Goal: Task Accomplishment & Management: Manage account settings

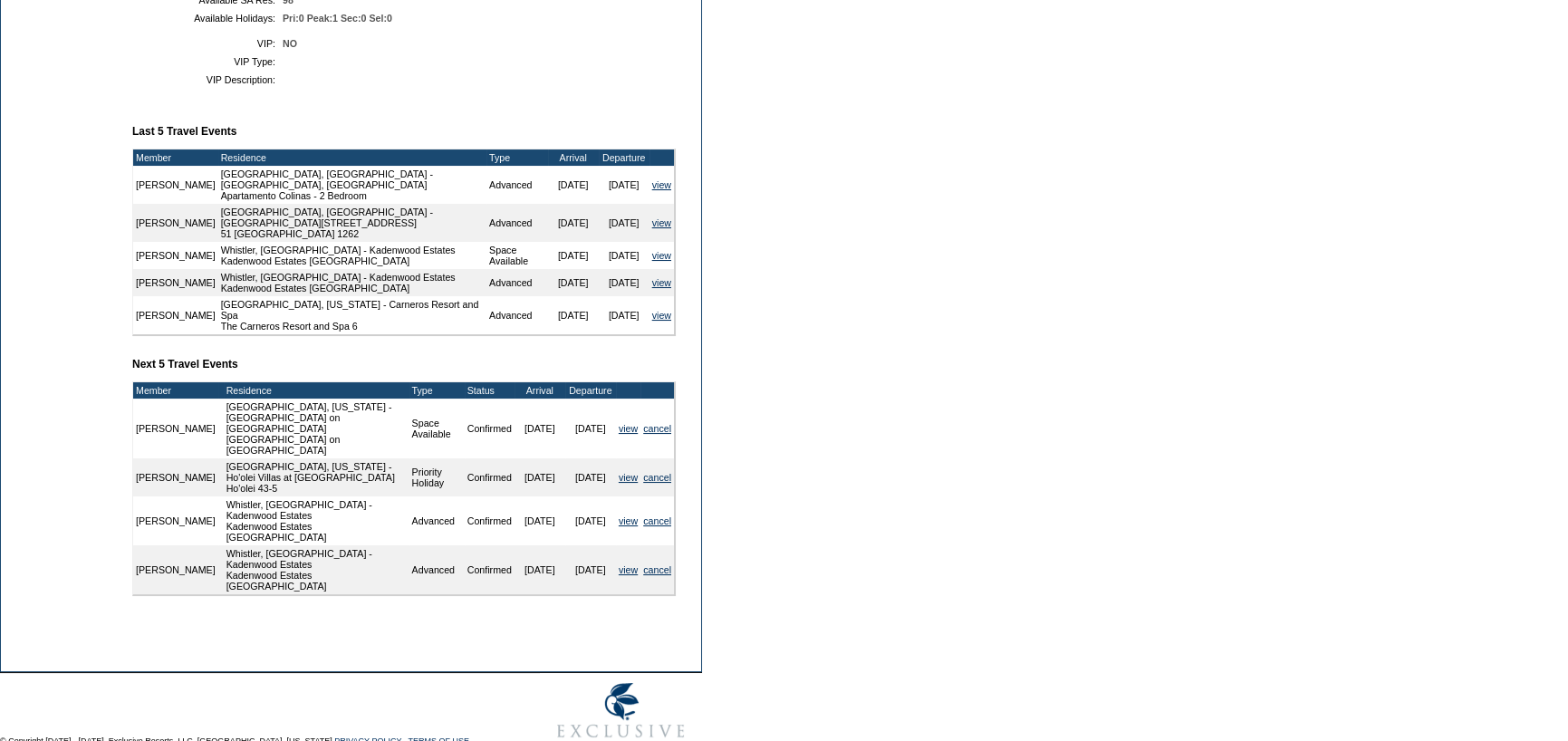
scroll to position [598, 0]
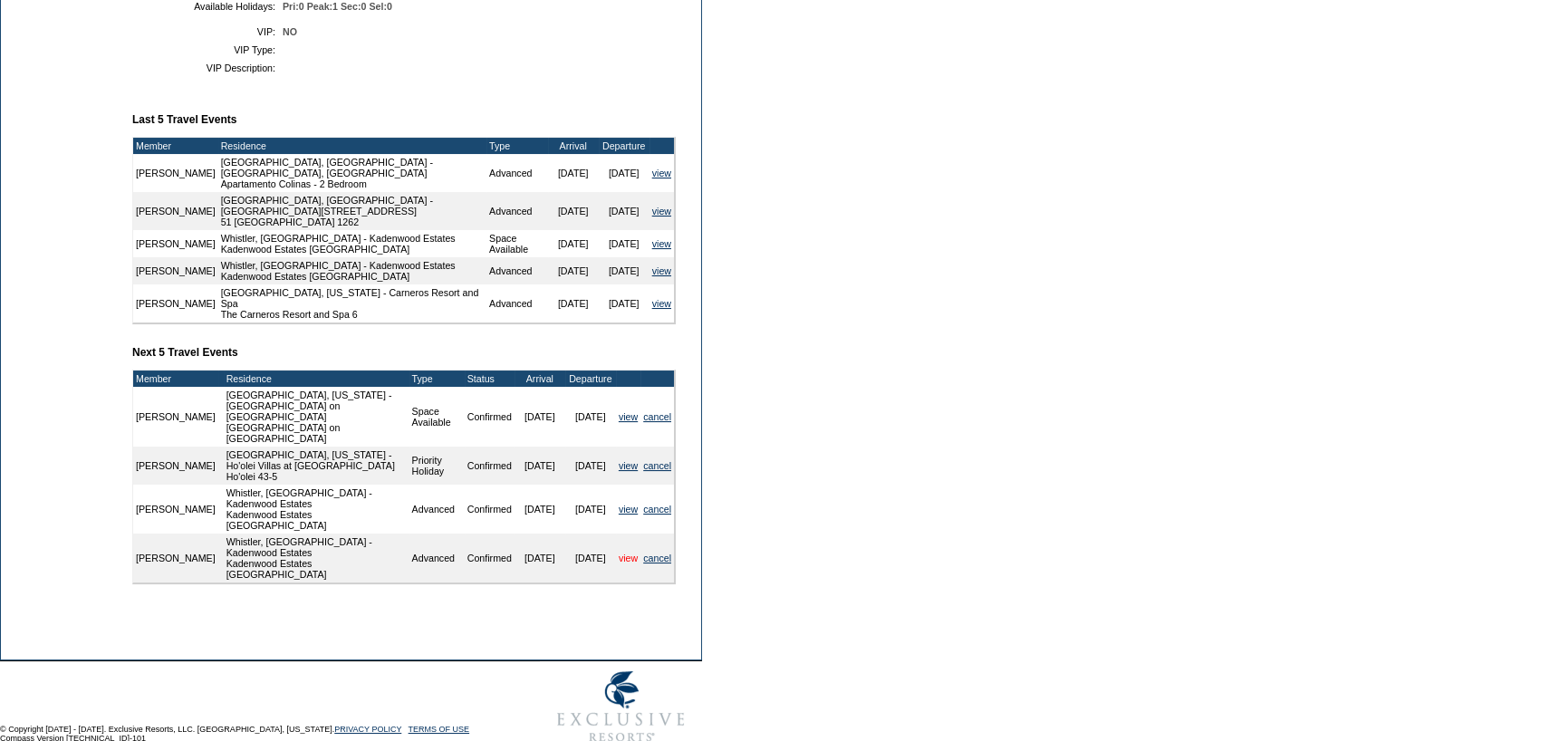
click at [618, 553] on link "view" at bounding box center [628, 558] width 19 height 11
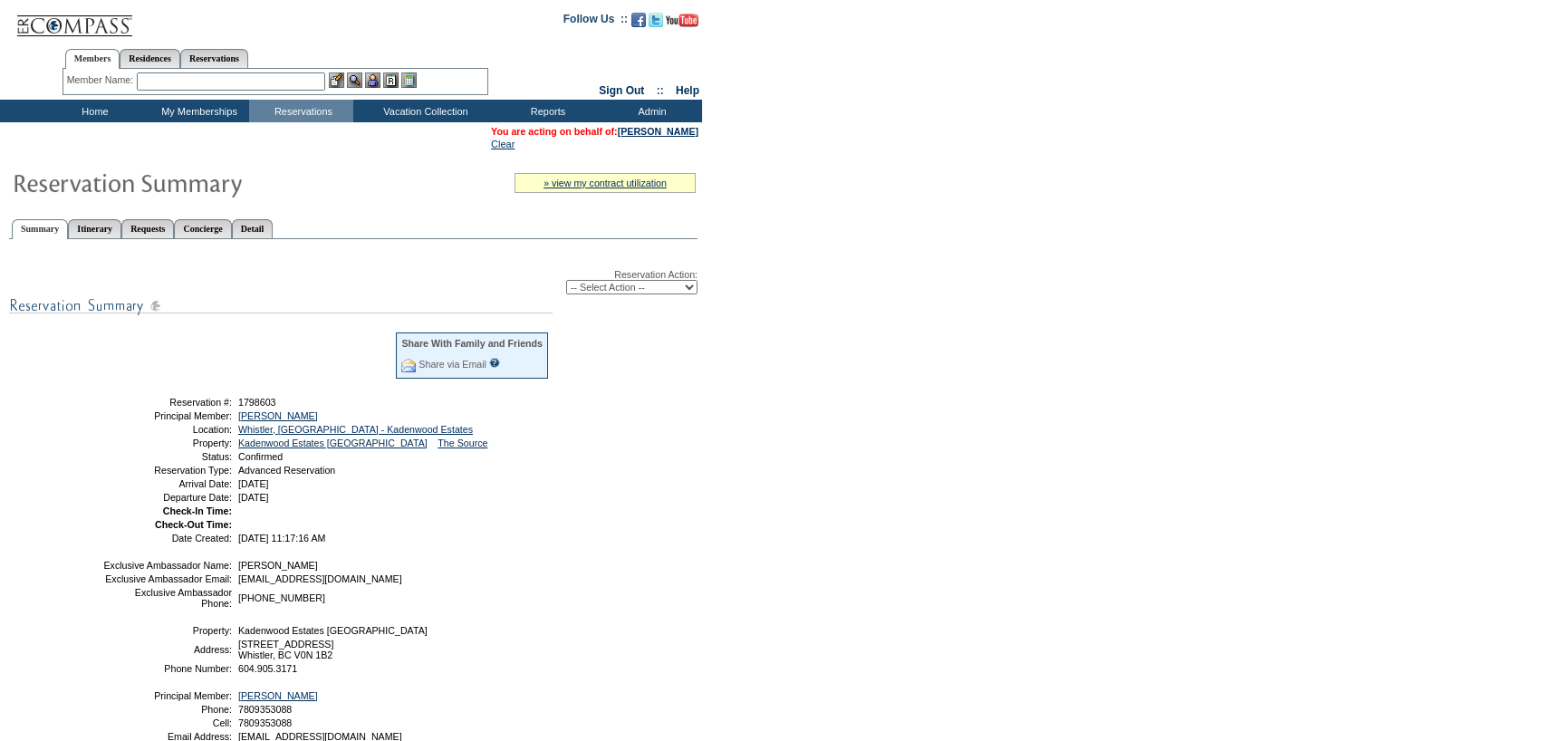
click at [657, 287] on select "-- Select Action -- Modify Reservation Dates Modify Reservation Cost Modify Occ…" at bounding box center [632, 287] width 132 height 15
select select "ChangeClubProp"
click at [566, 281] on select "-- Select Action -- Modify Reservation Dates Modify Reservation Cost Modify Occ…" at bounding box center [632, 287] width 132 height 15
select select "ChangeClubProp"
click at [659, 126] on link "[PERSON_NAME]" at bounding box center [658, 132] width 81 height 11
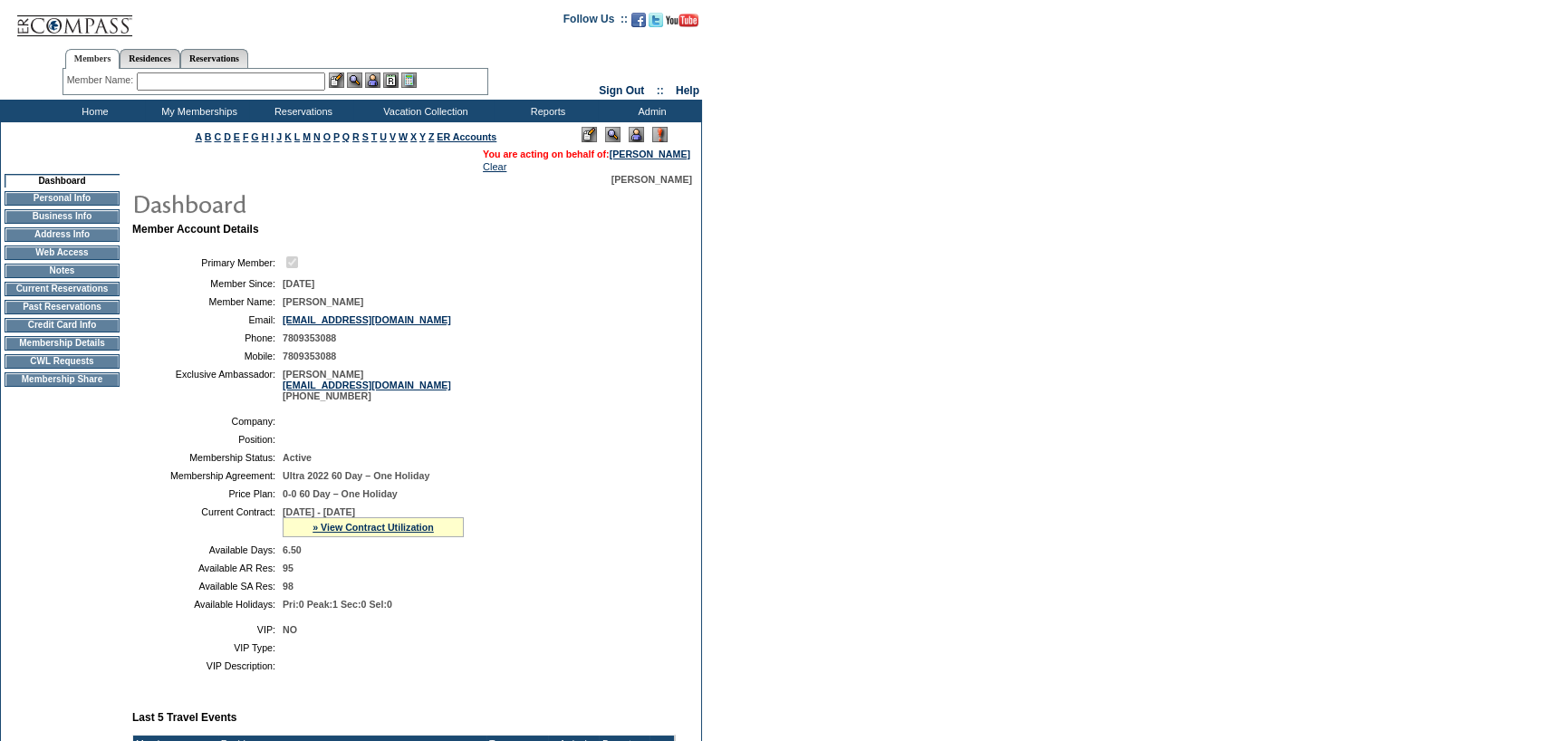
click at [55, 368] on td "CWL Requests" at bounding box center [62, 361] width 115 height 15
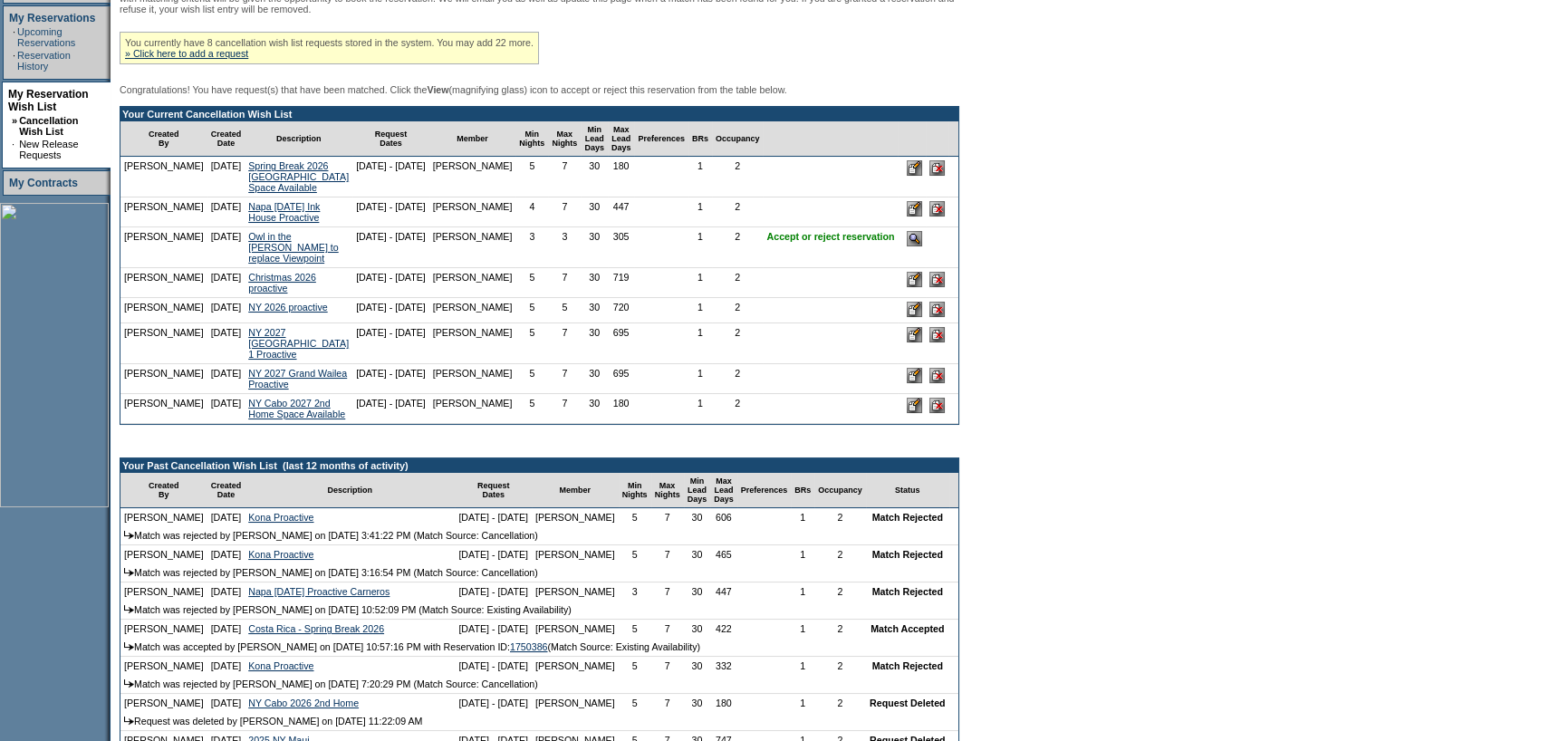
scroll to position [362, 0]
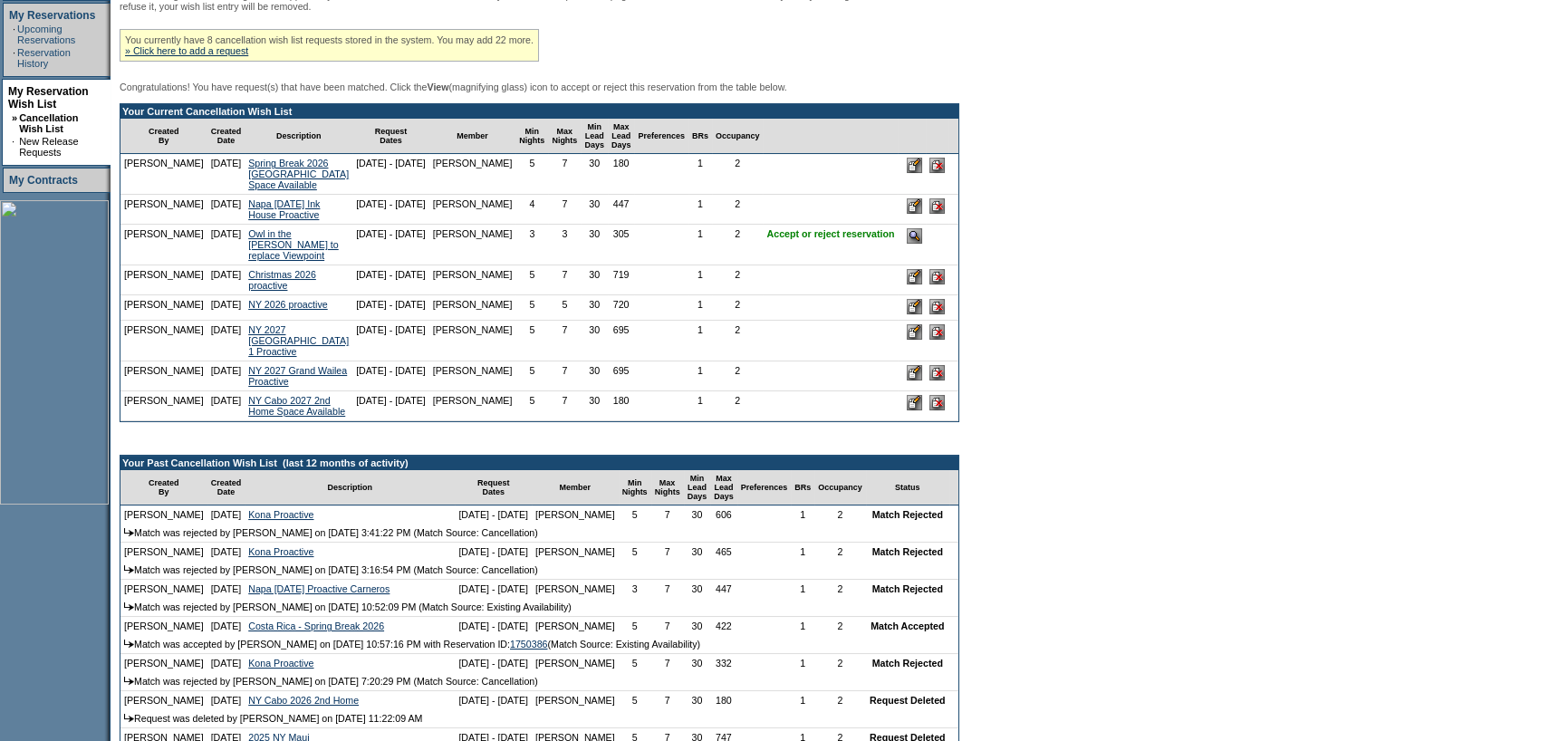
click at [909, 243] on input "image" at bounding box center [914, 236] width 16 height 16
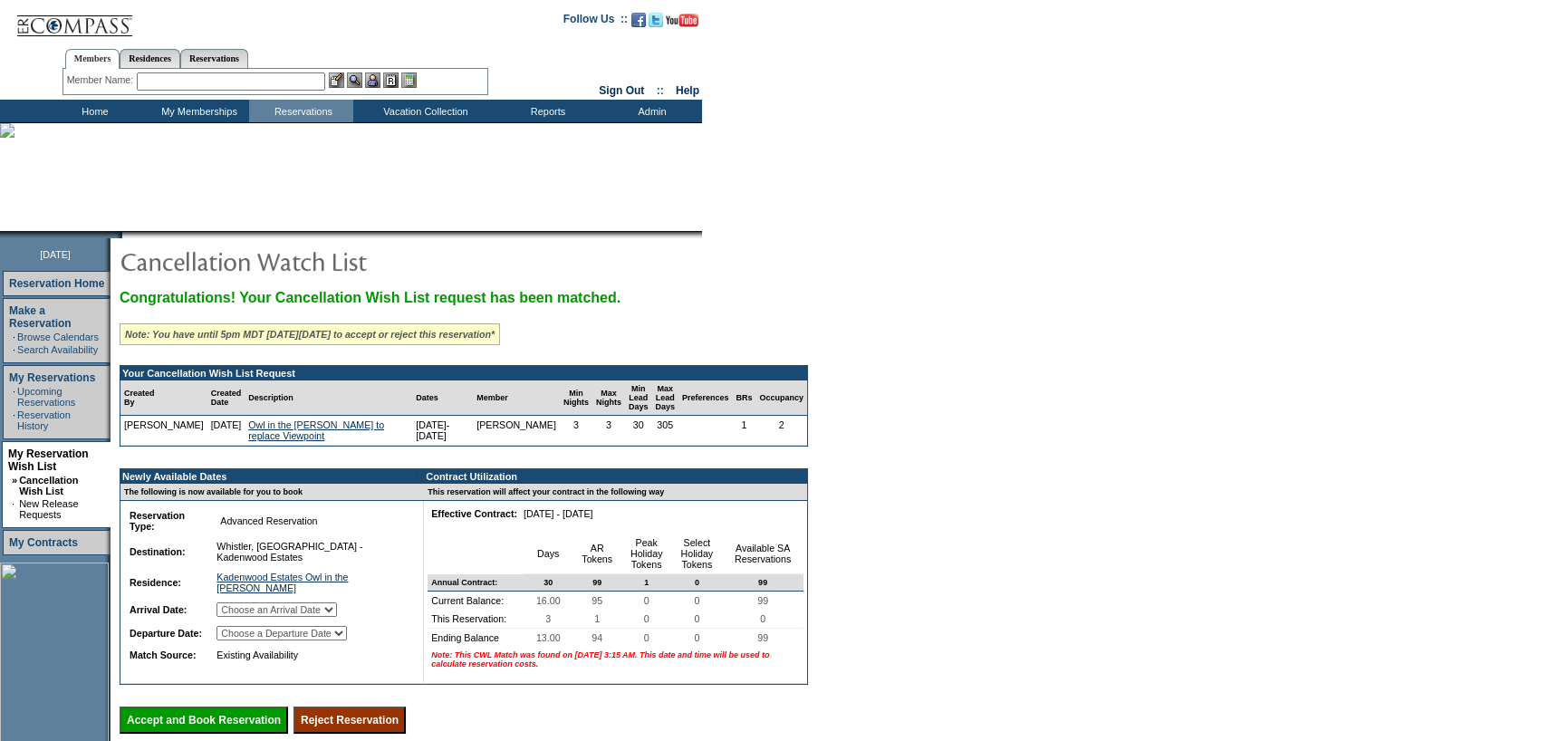
click at [337, 617] on select "Choose an Arrival Date Friday, May 22, 2026 Saturday, May 23, 2026 Sunday, May …" at bounding box center [277, 610] width 121 height 15
select select "05/22/2026"
click at [237, 617] on select "Choose an Arrival Date Friday, May 22, 2026 Saturday, May 23, 2026 Sunday, May …" at bounding box center [277, 610] width 121 height 15
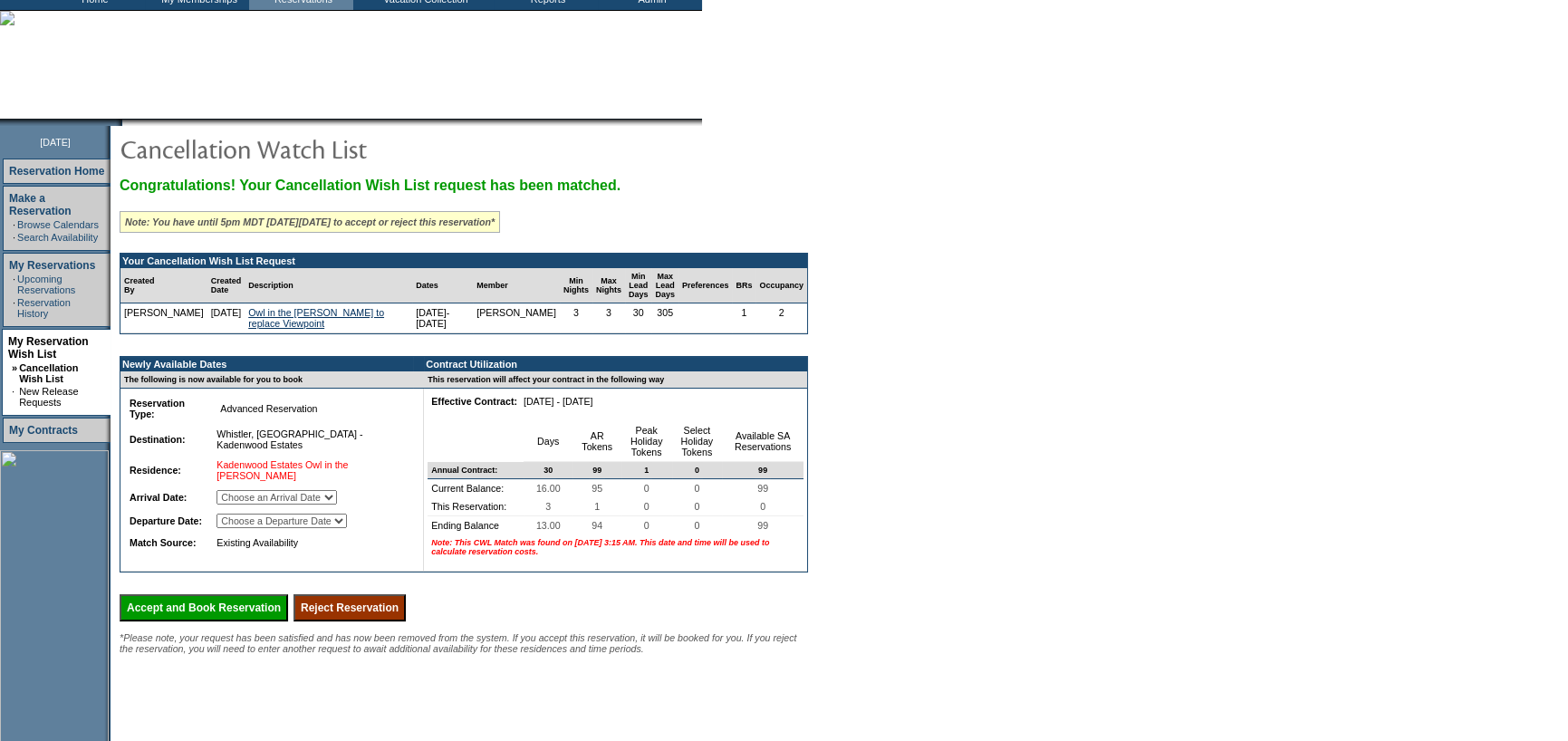
scroll to position [245, 0]
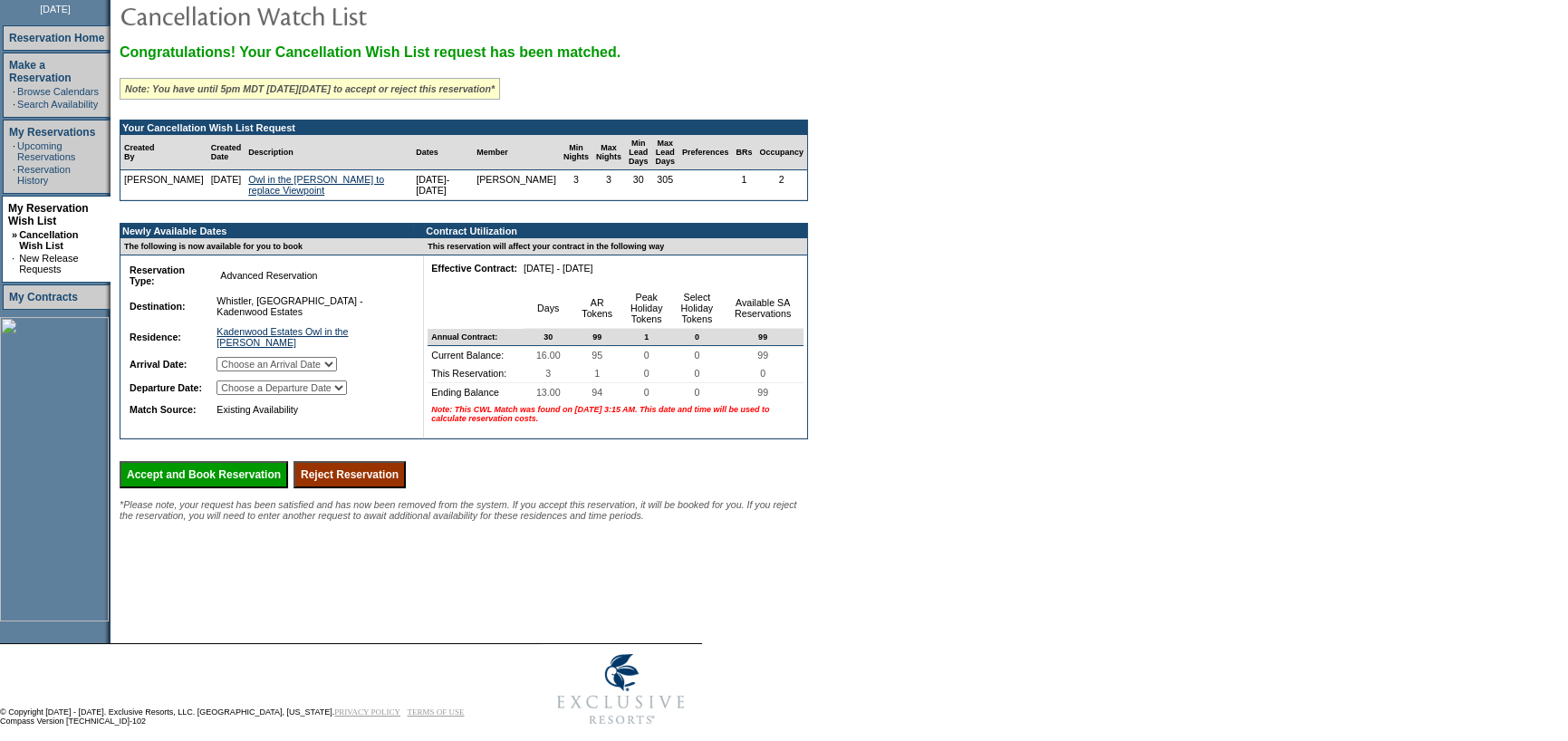
click at [347, 395] on select "Choose a Departure Date Saturday, May 23, 2026 Sunday, May 24, 2026 Monday, May…" at bounding box center [282, 388] width 131 height 15
select select "05/25/2026"
click at [239, 395] on select "Choose a Departure Date Saturday, May 23, 2026 Sunday, May 24, 2026 Monday, May…" at bounding box center [282, 388] width 131 height 15
click at [275, 489] on input "Accept and Book Reservation" at bounding box center [204, 475] width 168 height 27
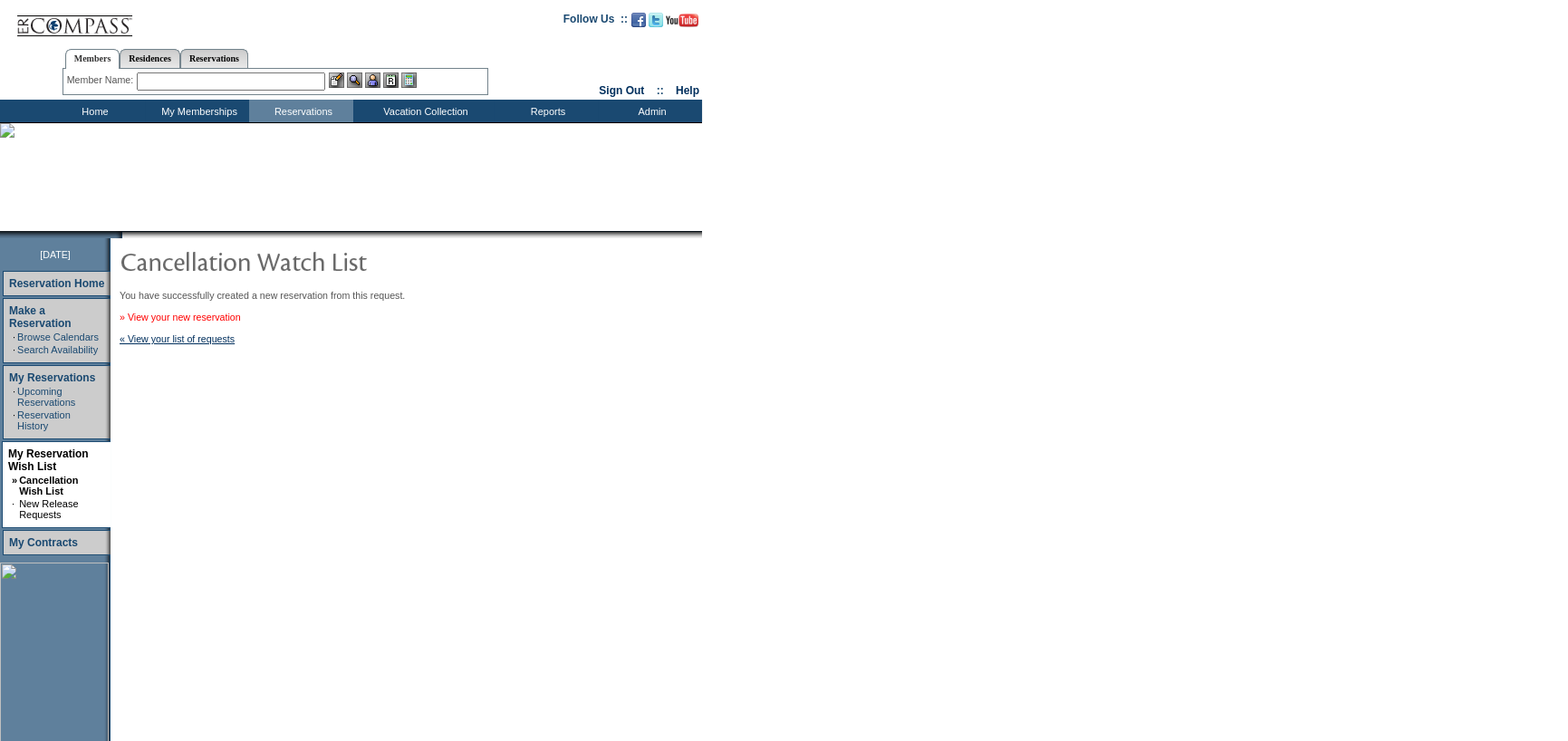
click at [206, 314] on link "» View your new reservation" at bounding box center [180, 317] width 122 height 11
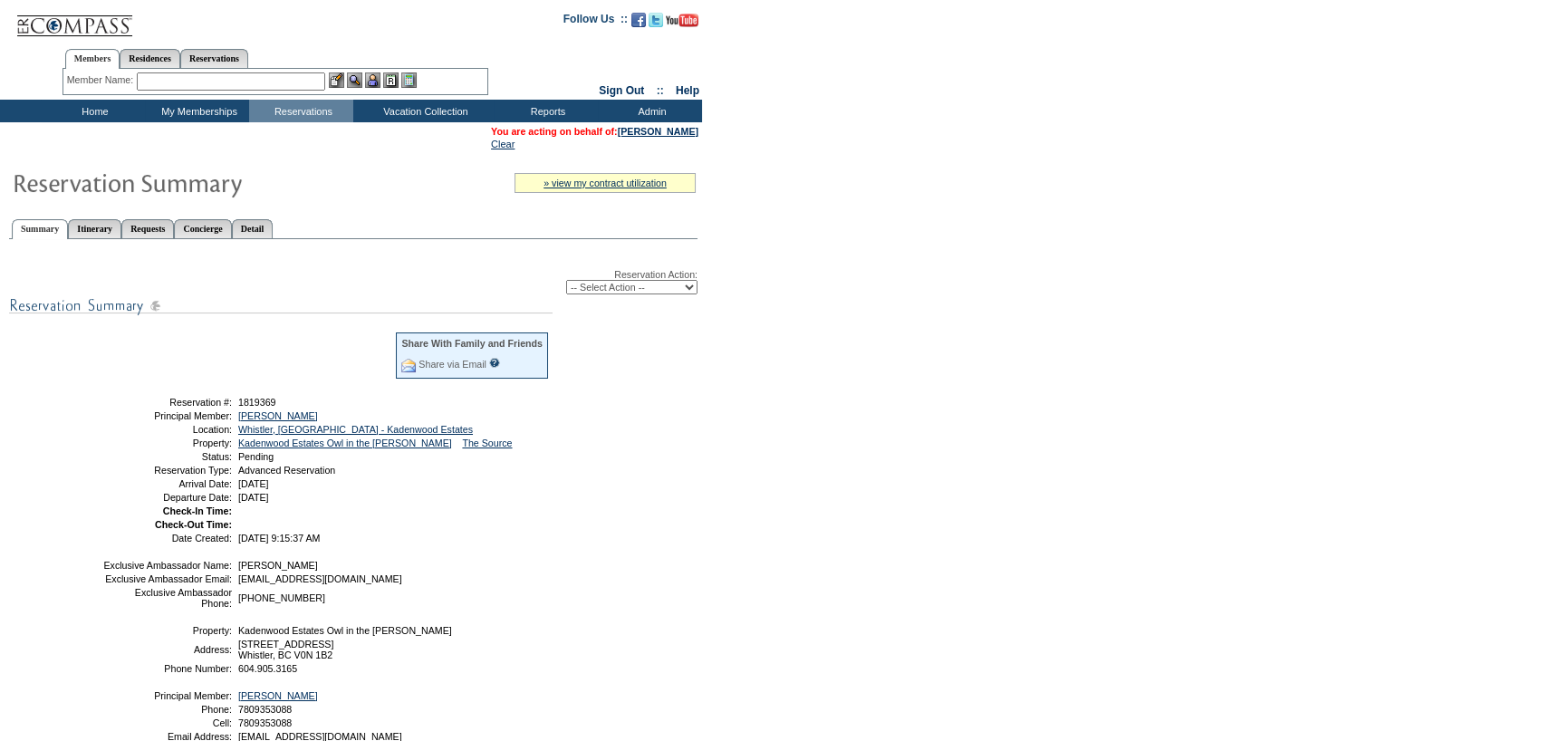
click at [637, 274] on div "Reservation Action: -- Select Action -- Modify Reservation Dates Modify Reserva…" at bounding box center [353, 282] width 689 height 26
click at [634, 285] on select "-- Select Action -- Modify Reservation Dates Modify Reservation Cost Modify Occ…" at bounding box center [632, 287] width 132 height 15
select select "ConfirmRes"
click at [566, 281] on select "-- Select Action -- Modify Reservation Dates Modify Reservation Cost Modify Occ…" at bounding box center [632, 287] width 132 height 15
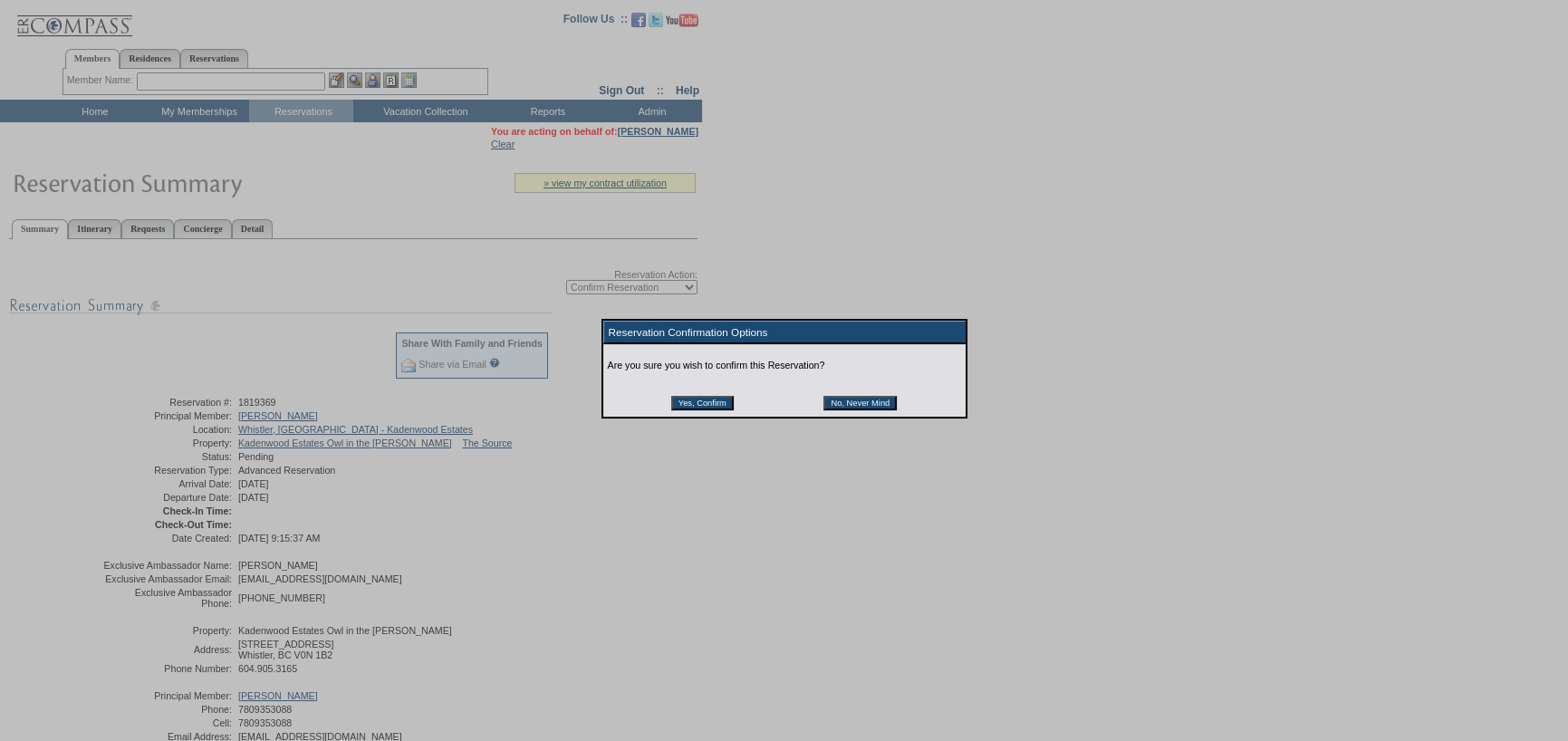
click at [679, 407] on input "Yes, Confirm" at bounding box center [703, 403] width 62 height 15
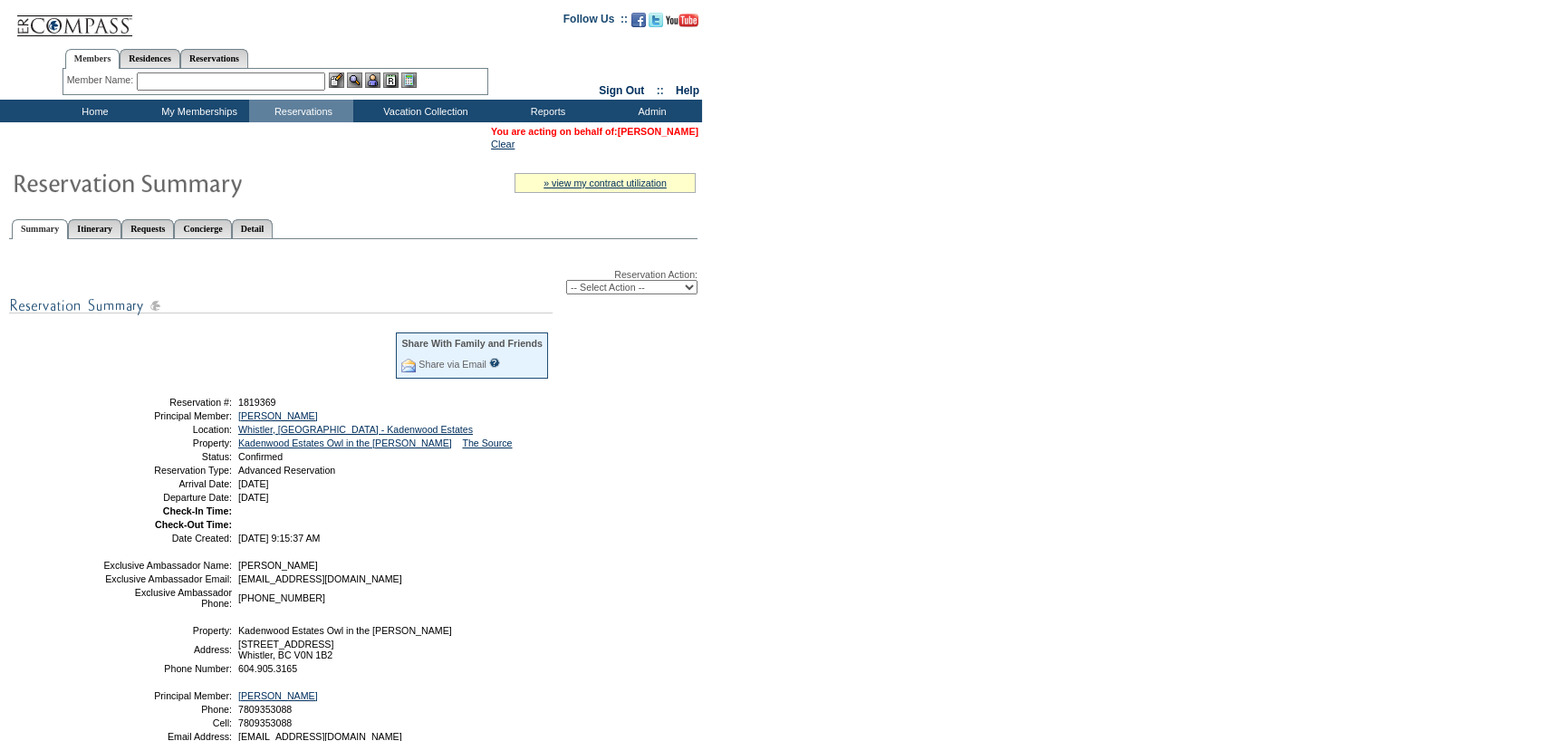
click at [674, 126] on link "[PERSON_NAME]" at bounding box center [658, 132] width 81 height 11
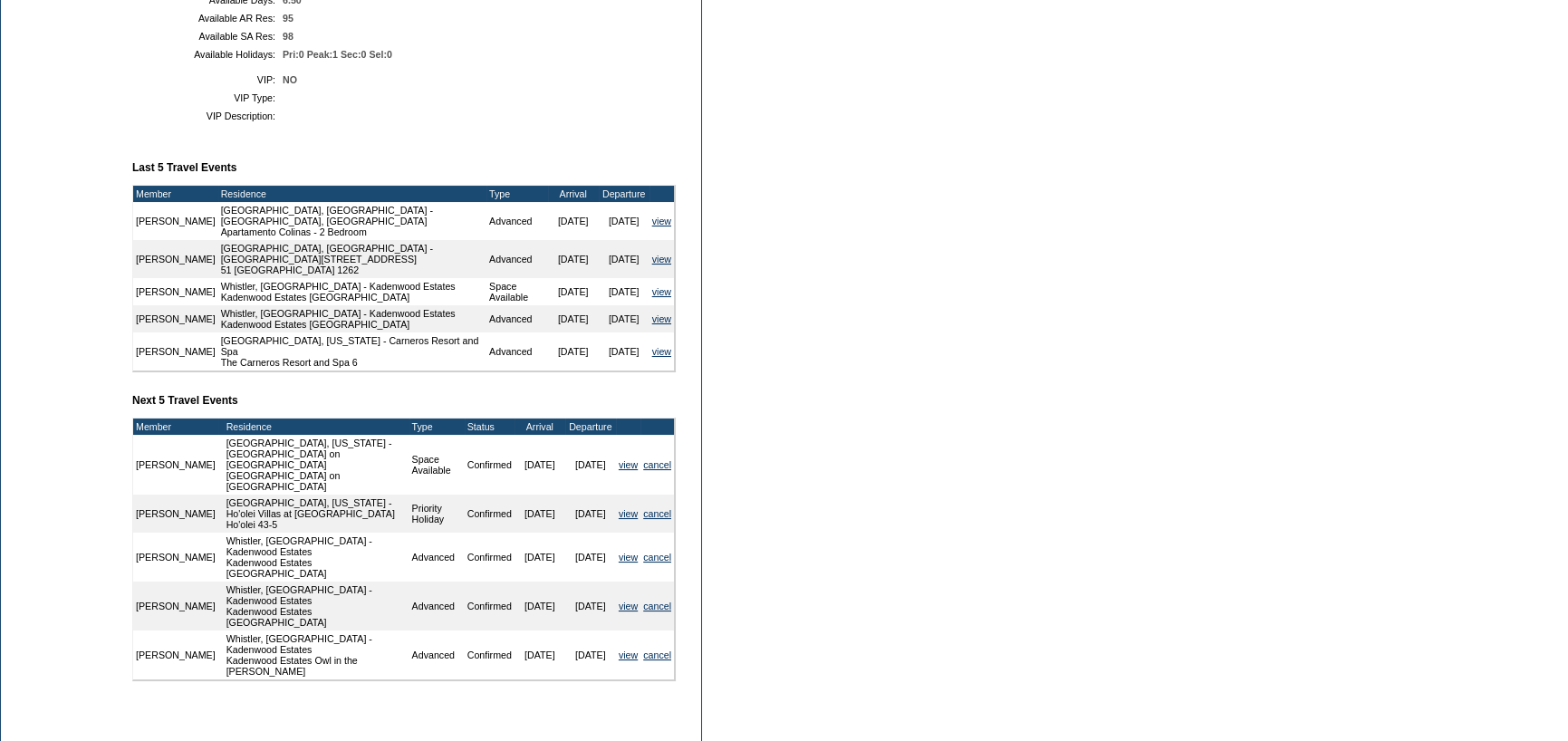
scroll to position [634, 0]
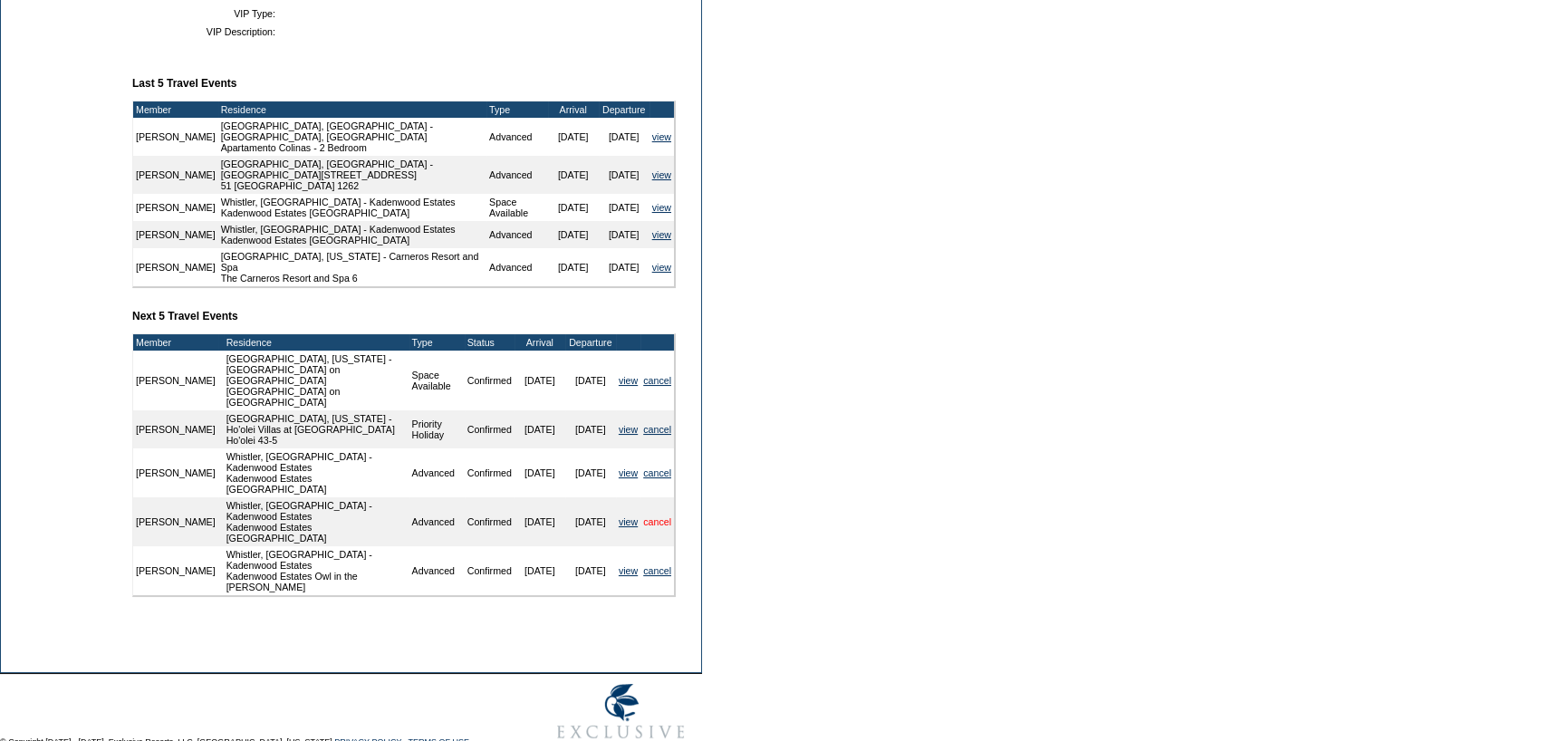
click at [652, 516] on link "cancel" at bounding box center [657, 521] width 28 height 11
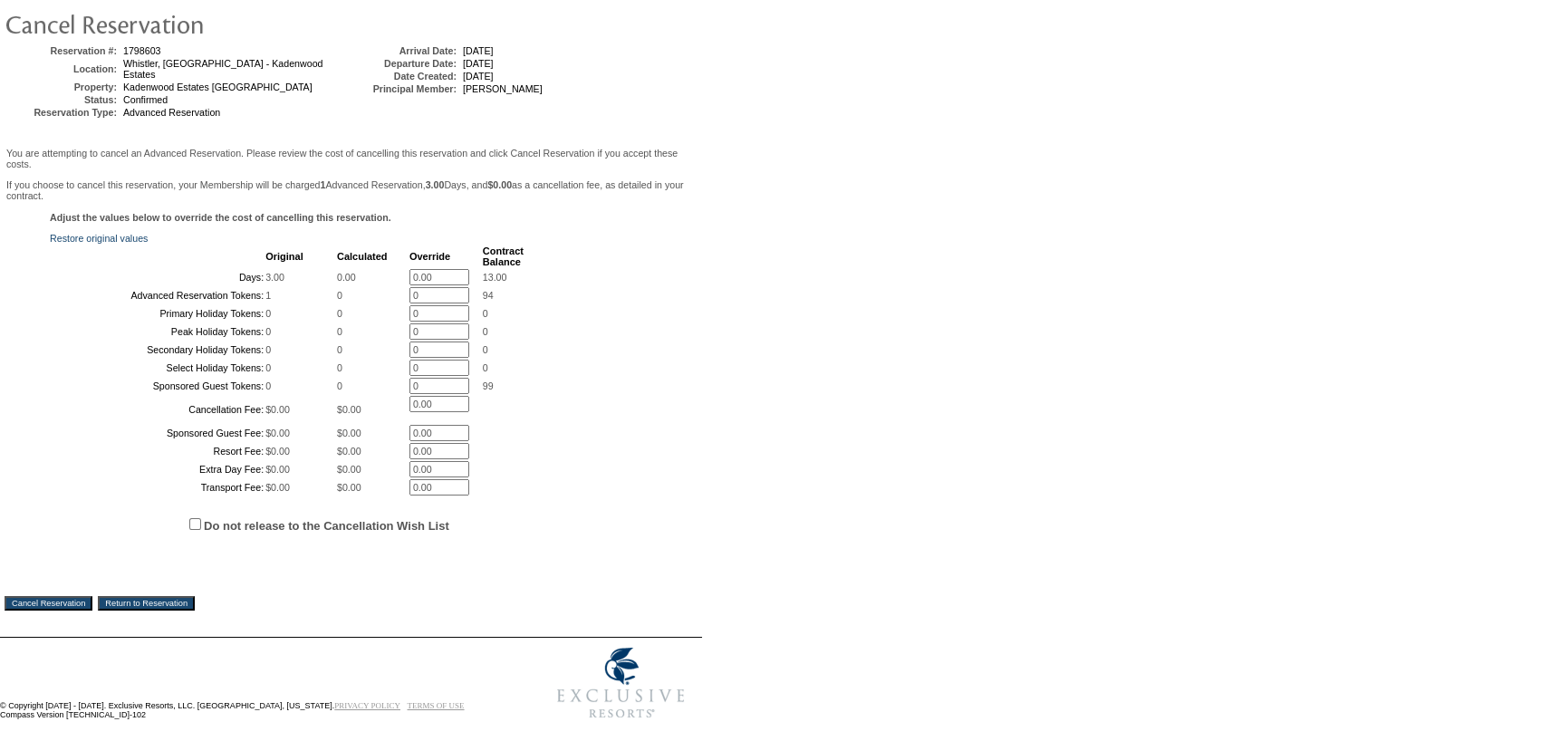
scroll to position [317, 0]
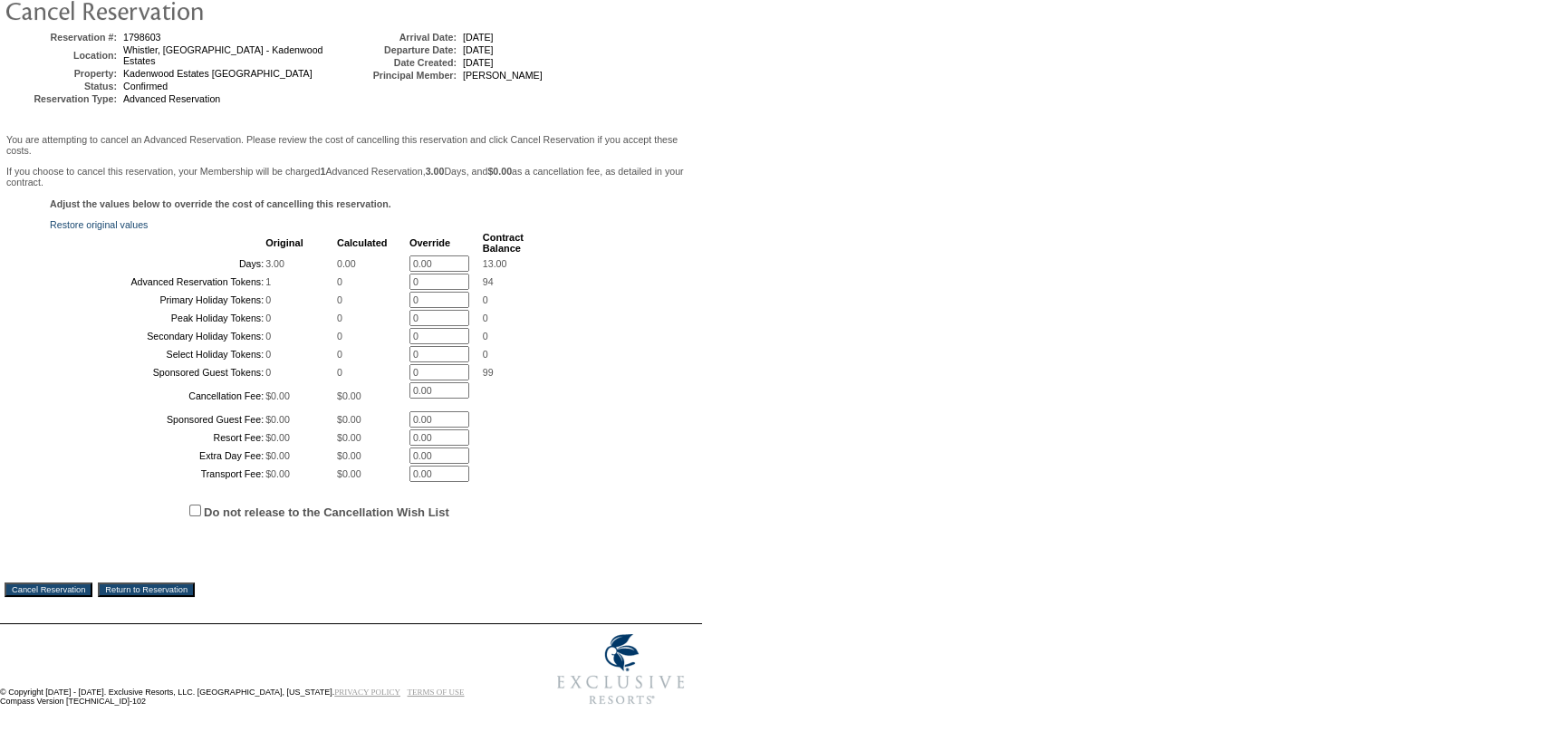
click at [76, 585] on input "Cancel Reservation" at bounding box center [48, 590] width 88 height 15
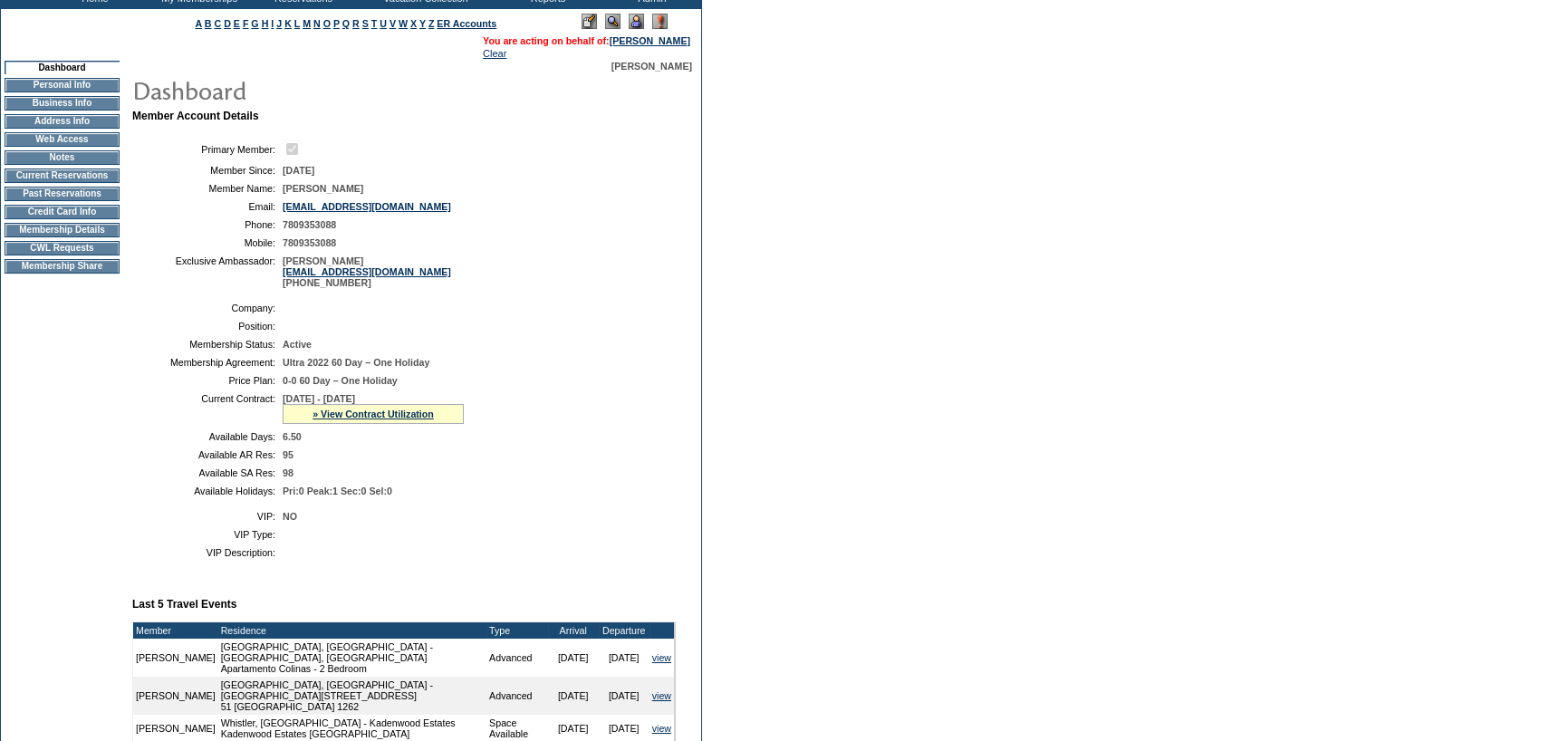
scroll to position [91, 0]
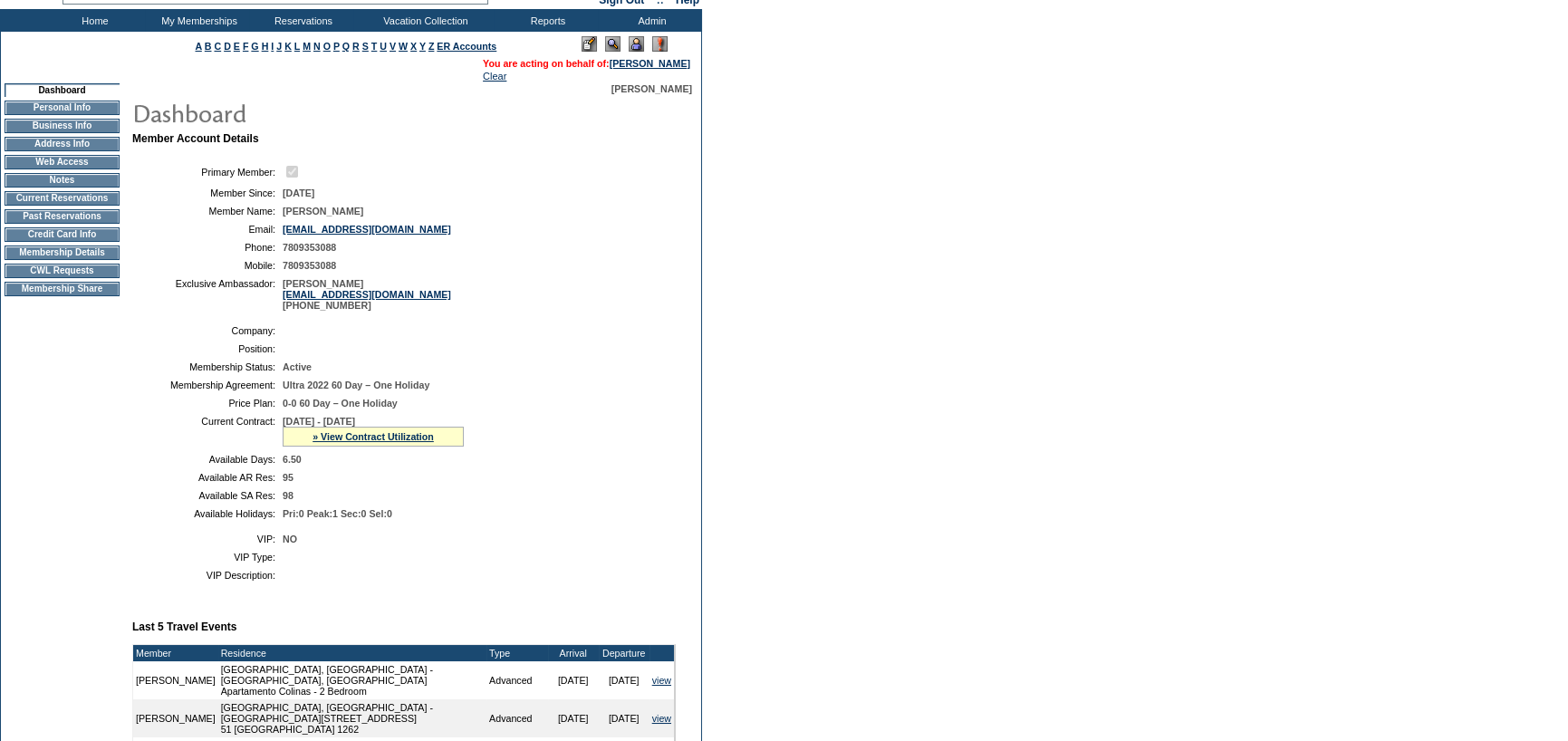
click at [94, 203] on td "Current Reservations" at bounding box center [62, 199] width 115 height 15
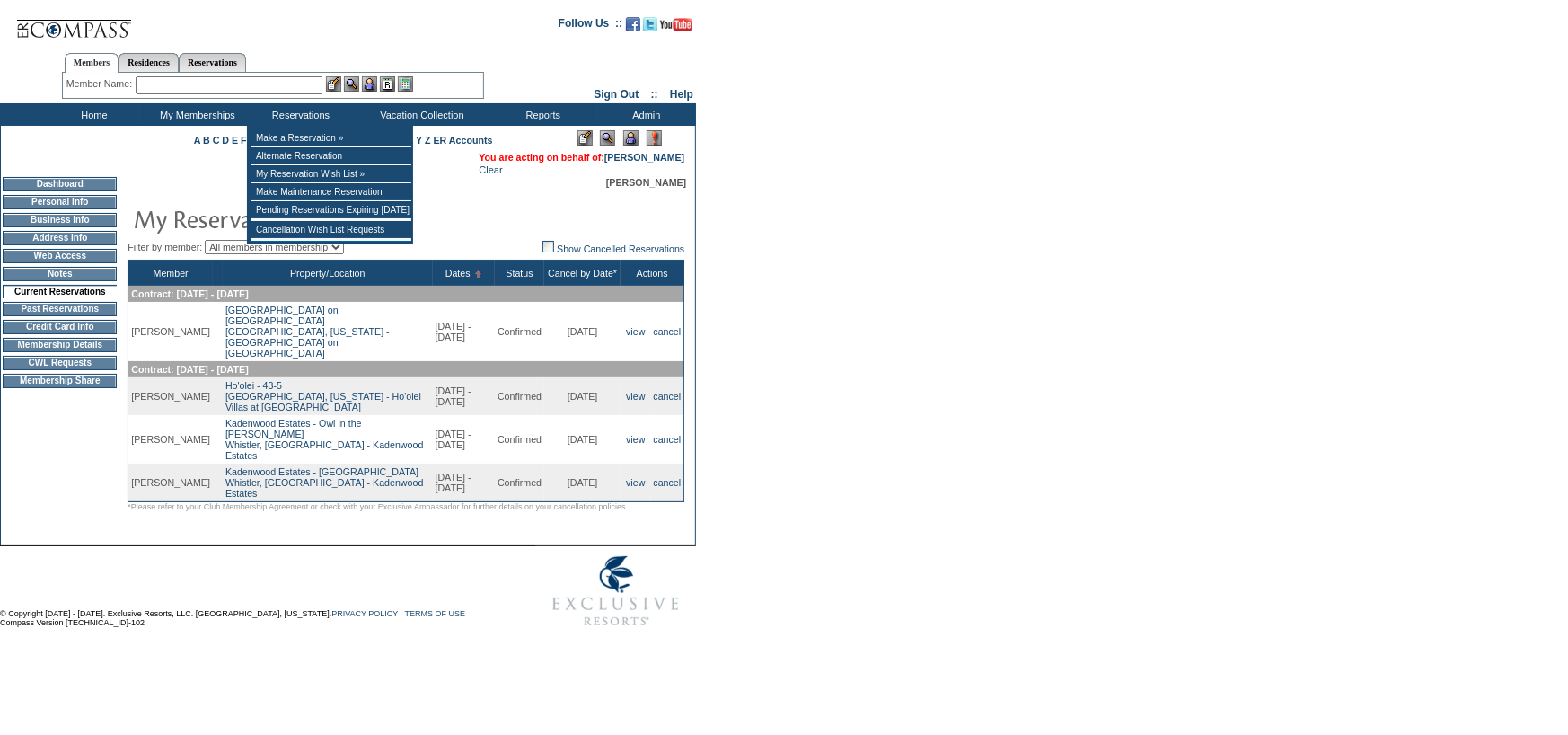
click at [220, 73] on div "Member Name: Destination or Residence: ReservationId:" at bounding box center [272, 85] width 422 height 26
click at [213, 83] on input "text" at bounding box center [229, 85] width 187 height 18
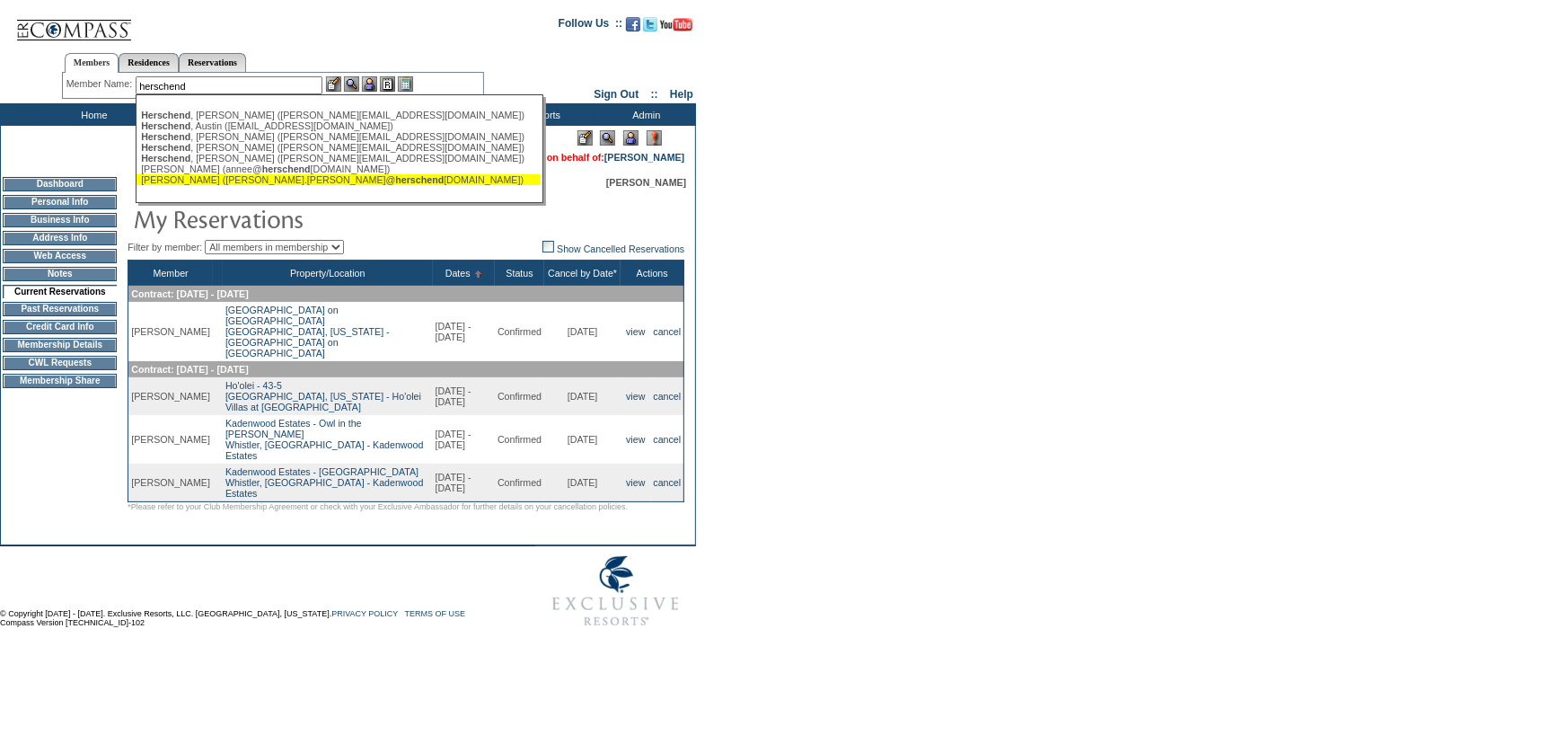
type input "herschend"
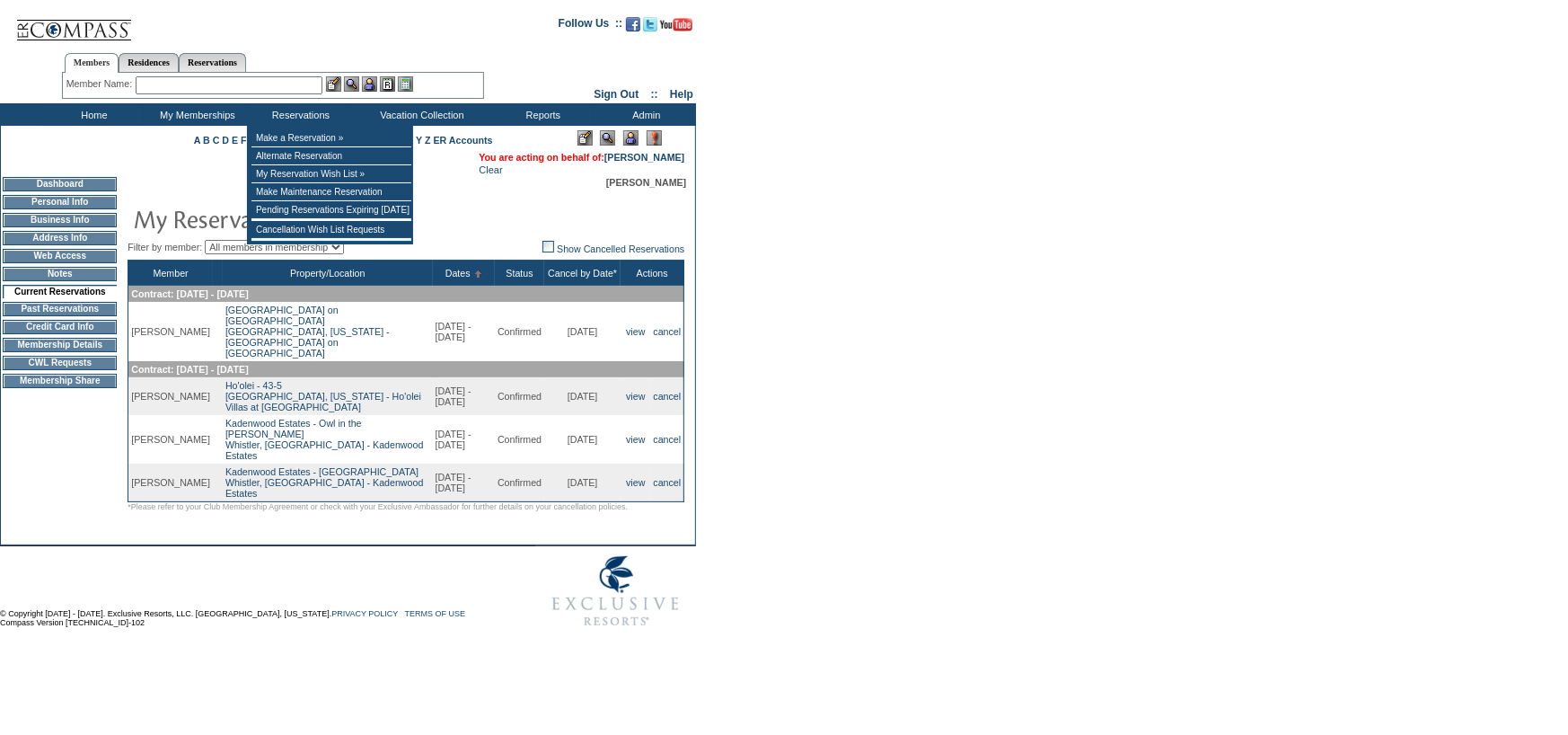
click at [259, 92] on input "text" at bounding box center [229, 85] width 187 height 18
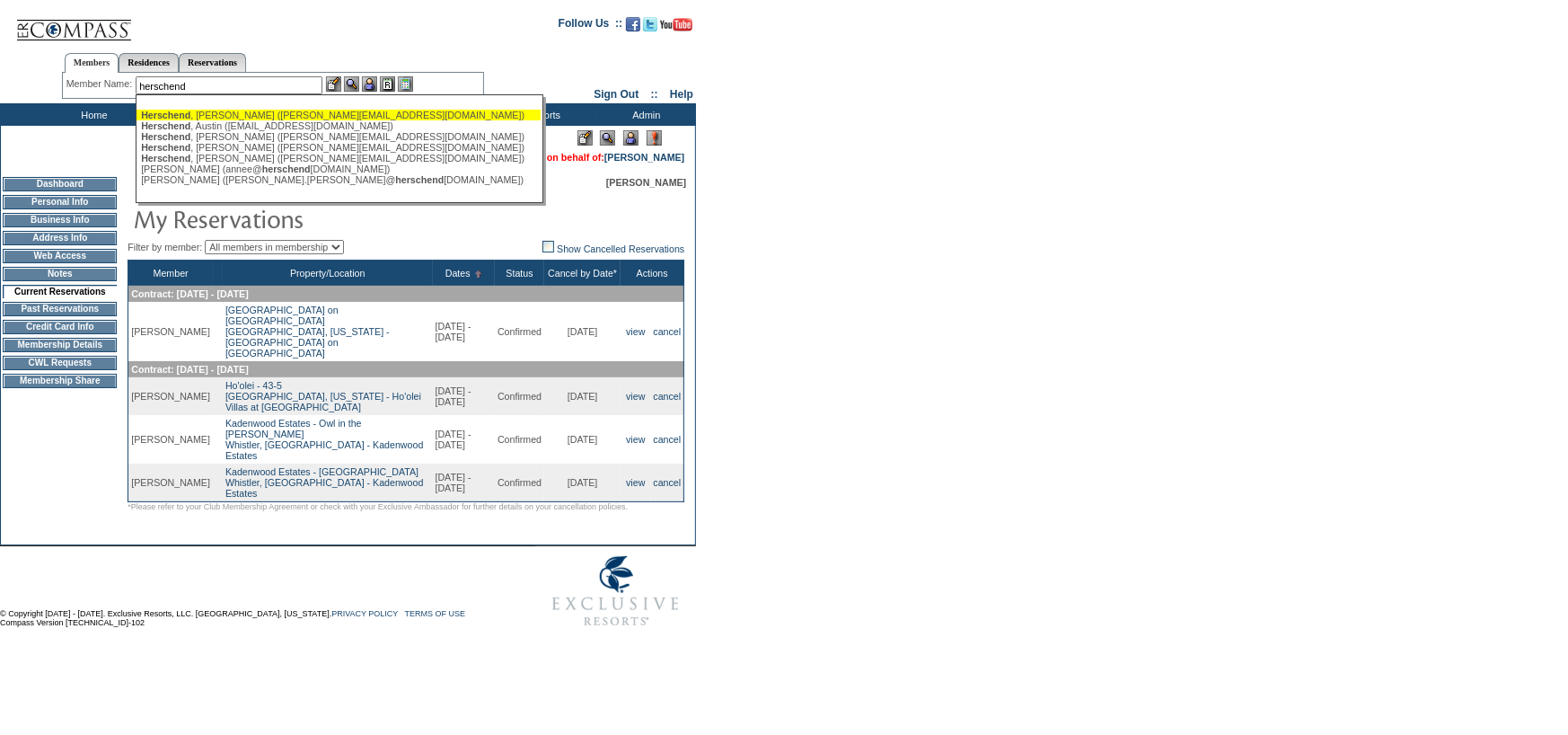
click at [268, 119] on div "[PERSON_NAME] ([PERSON_NAME][EMAIL_ADDRESS][DOMAIN_NAME])" at bounding box center [338, 115] width 395 height 11
type input "[PERSON_NAME] ([PERSON_NAME][EMAIL_ADDRESS][DOMAIN_NAME])"
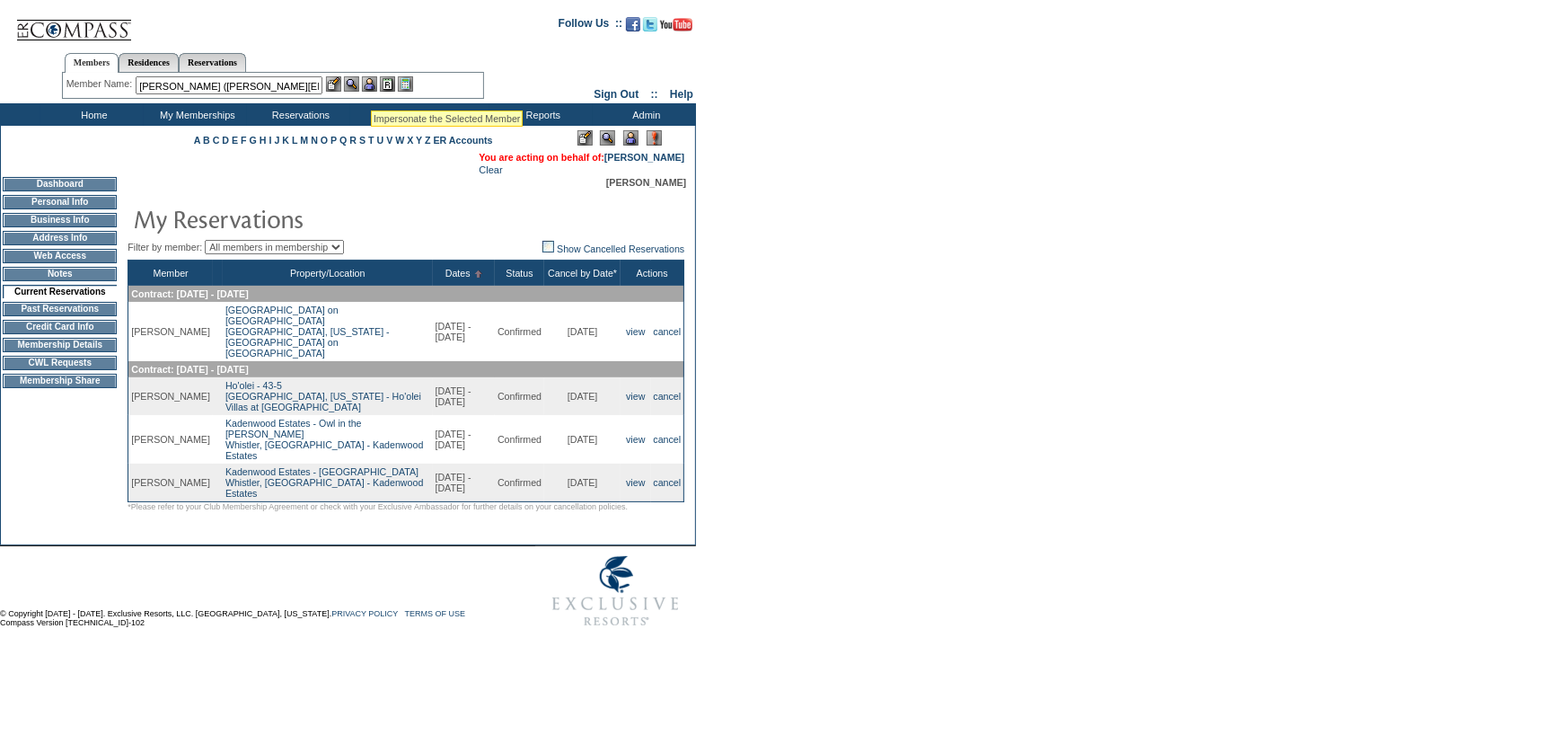
click at [375, 84] on img at bounding box center [369, 83] width 15 height 15
click at [356, 83] on img at bounding box center [351, 83] width 15 height 15
